Goal: Information Seeking & Learning: Learn about a topic

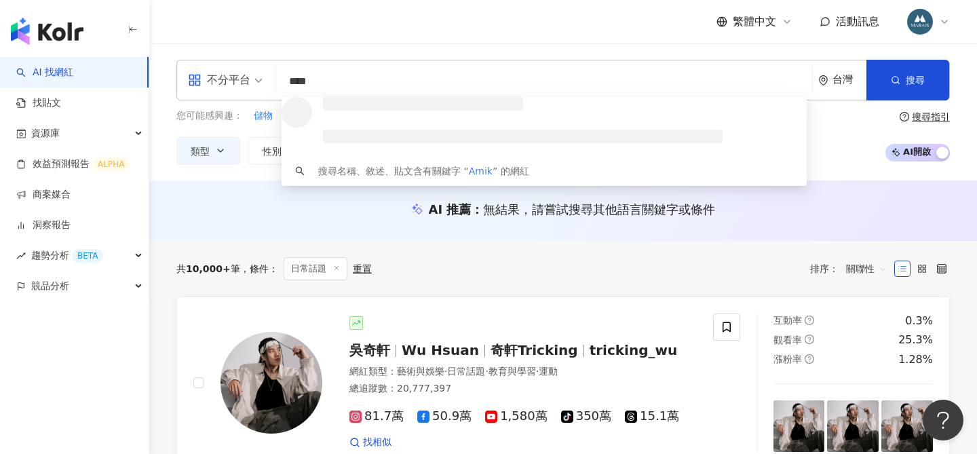
type input "*****"
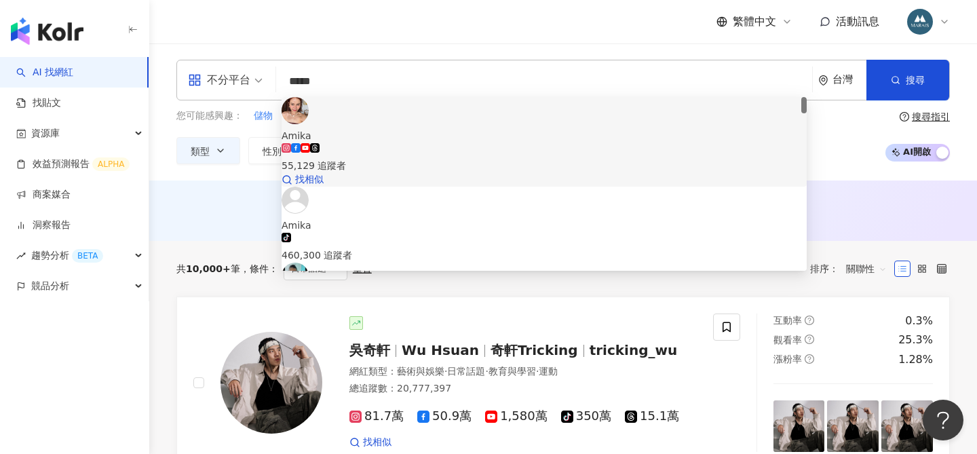
click at [387, 128] on span "Amika" at bounding box center [544, 135] width 525 height 15
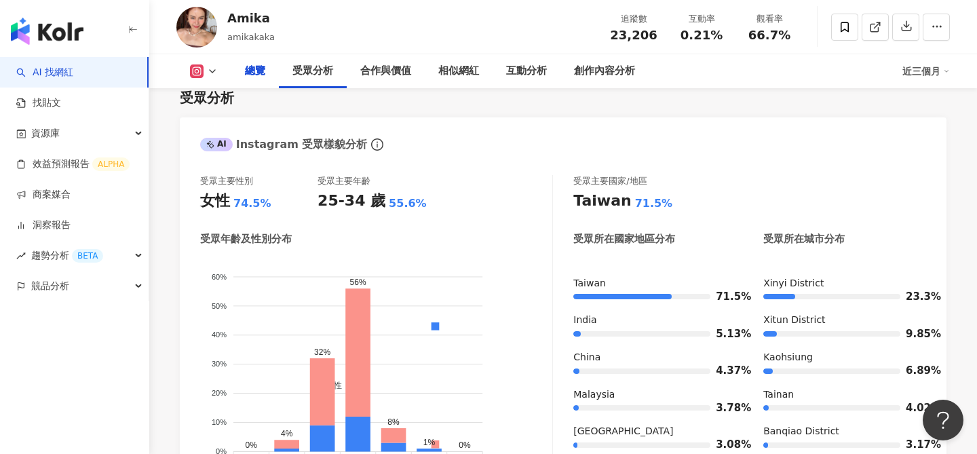
scroll to position [217, 0]
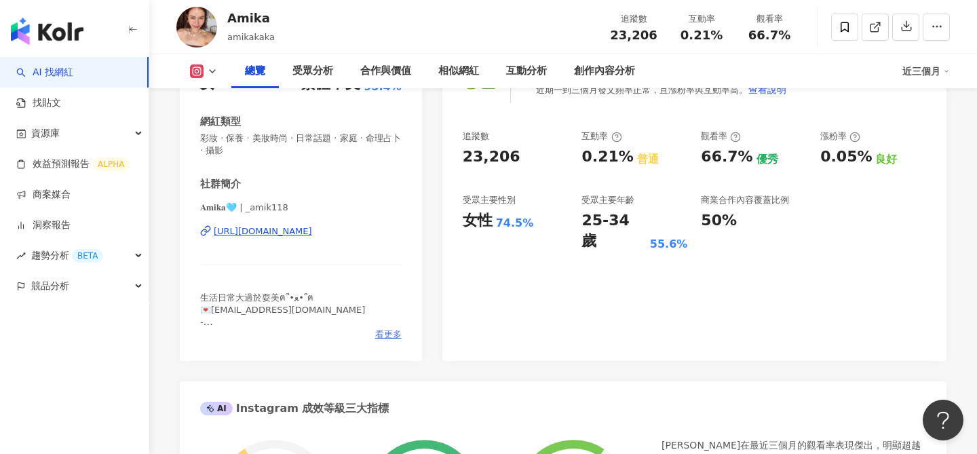
click at [394, 333] on span "看更多" at bounding box center [388, 334] width 26 height 12
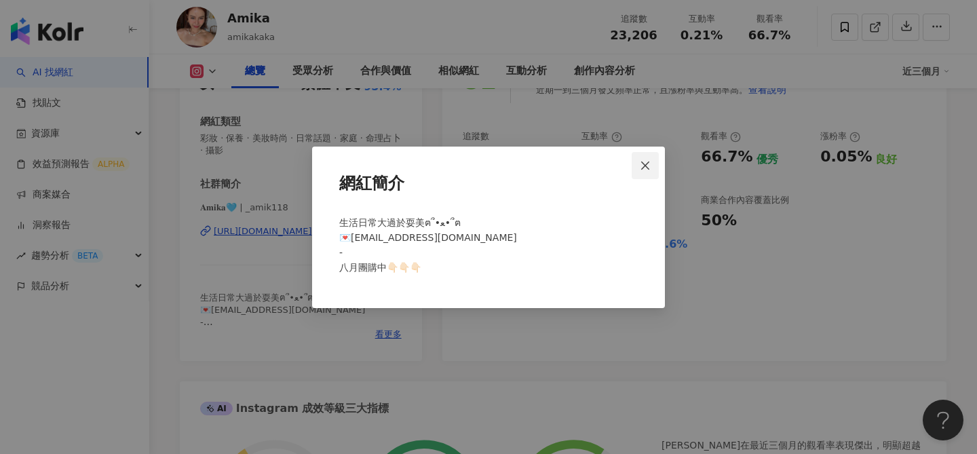
click at [649, 166] on icon "close" at bounding box center [645, 165] width 11 height 11
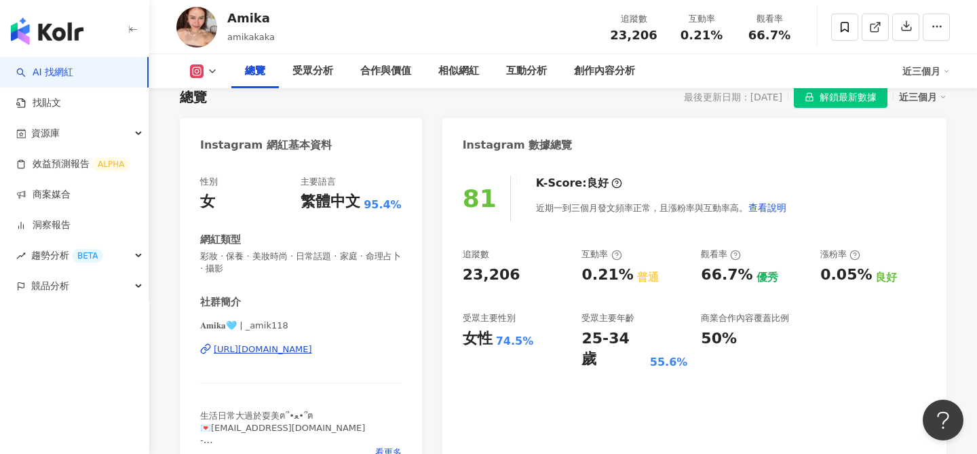
scroll to position [134, 0]
